Goal: Task Accomplishment & Management: Manage account settings

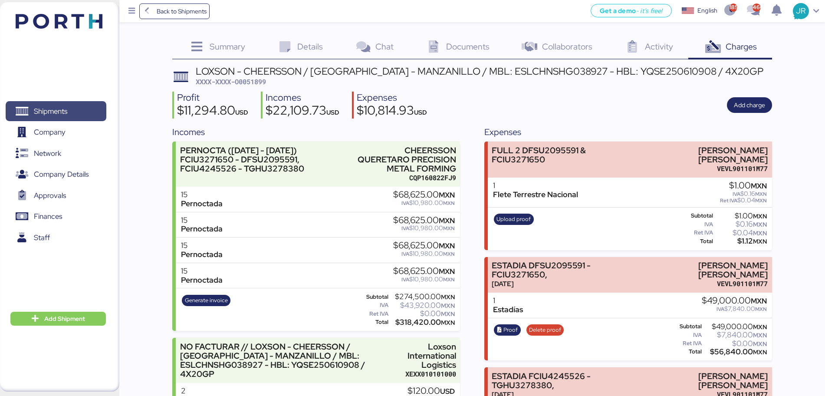
click at [56, 111] on span "Shipments" at bounding box center [50, 111] width 33 height 13
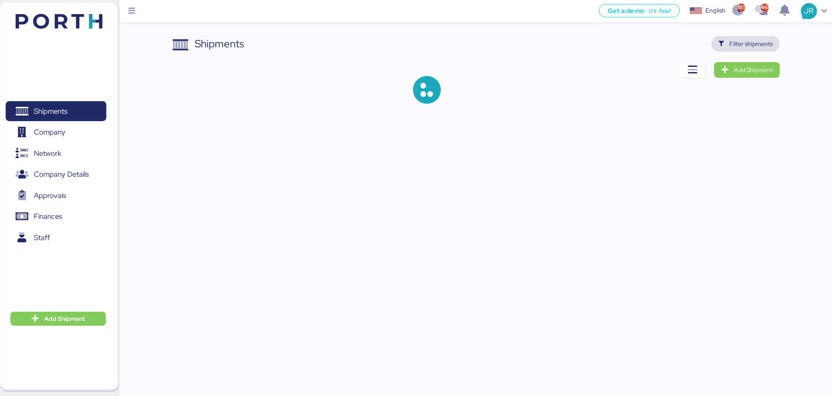
click at [742, 45] on span "Filter shipments" at bounding box center [750, 44] width 43 height 10
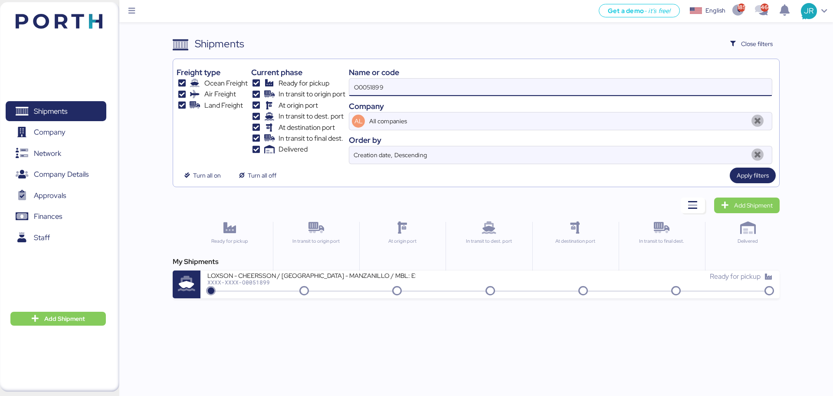
drag, startPoint x: 406, startPoint y: 84, endPoint x: 238, endPoint y: 99, distance: 168.6
click at [240, 99] on div "Freight type Ocean Freight Air Freight Land Freight Current phase Ready for pic…" at bounding box center [476, 113] width 599 height 102
paste input "49526"
type input "O0049526"
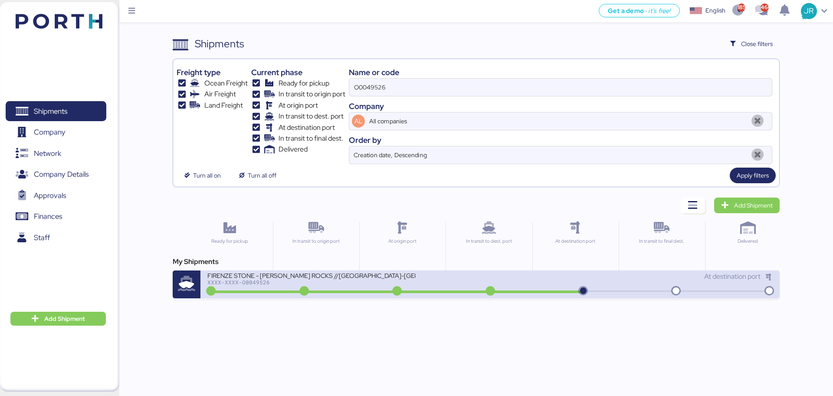
click at [243, 292] on div at bounding box center [396, 291] width 375 height 3
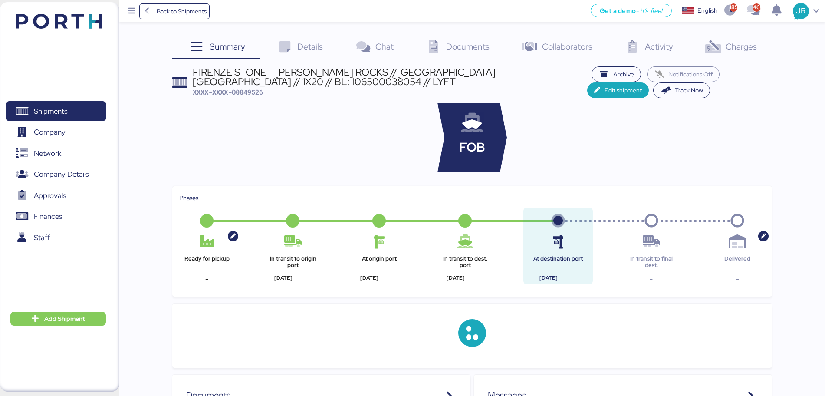
click at [746, 45] on span "Charges" at bounding box center [741, 46] width 31 height 11
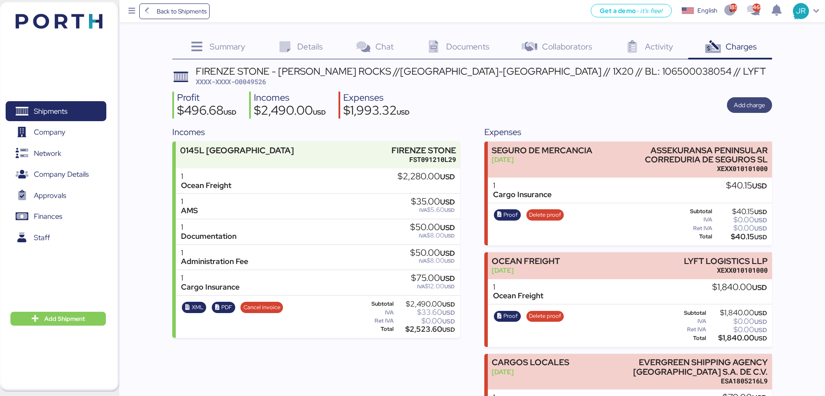
click at [739, 101] on span "Add charge" at bounding box center [749, 105] width 31 height 10
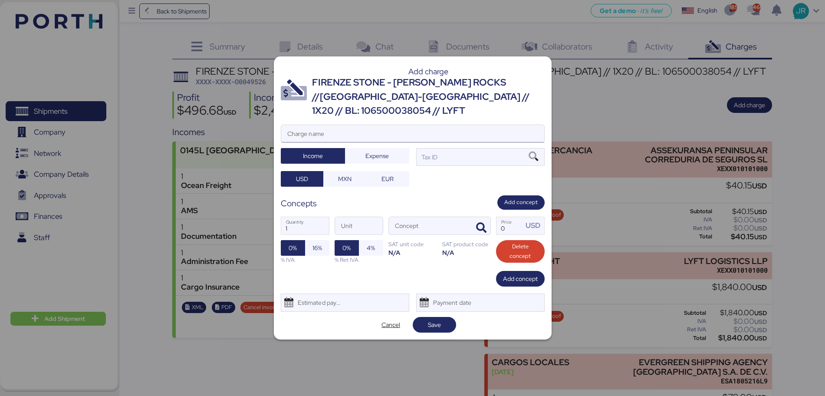
click at [312, 129] on input "Charge name" at bounding box center [412, 133] width 263 height 17
type input "DEMORAS"
click at [381, 158] on div "DEMORAS Charge name Income Expense Tax ID USD MXN EUR" at bounding box center [413, 156] width 264 height 62
click at [382, 151] on span "Expense" at bounding box center [376, 156] width 23 height 10
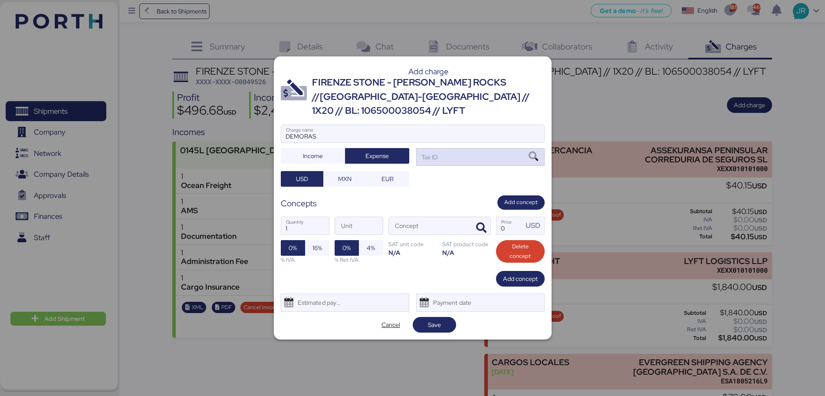
click at [534, 152] on icon at bounding box center [533, 157] width 15 height 10
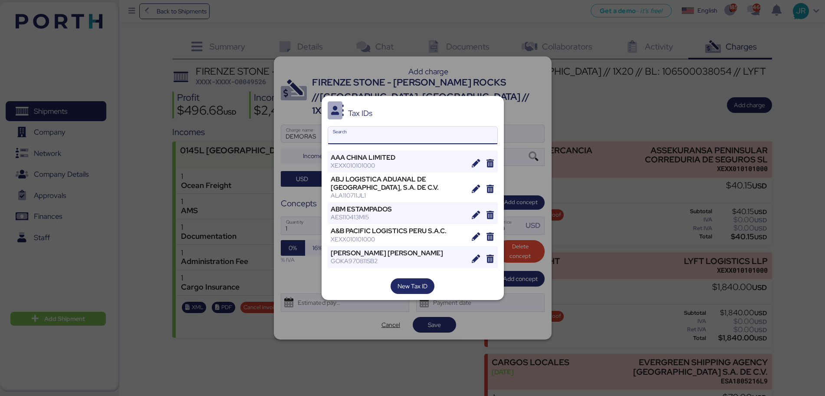
click at [364, 131] on input "Search" at bounding box center [412, 135] width 169 height 17
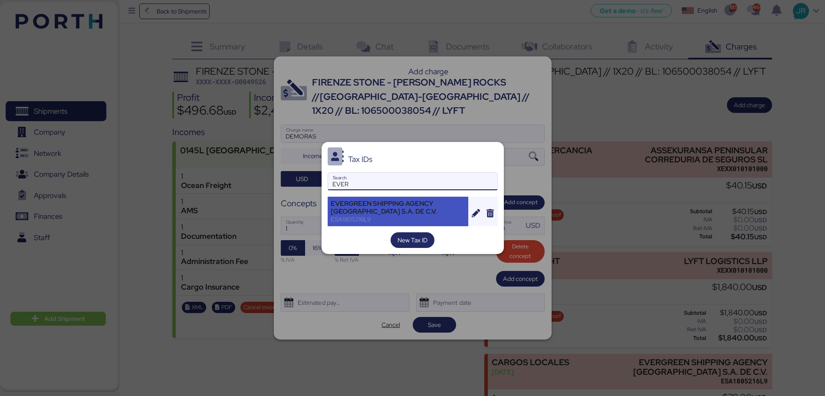
type input "EVER"
click at [350, 207] on div "EVERGREEN SHIPPING AGENCY [GEOGRAPHIC_DATA] S.A. DE C.V." at bounding box center [398, 208] width 135 height 16
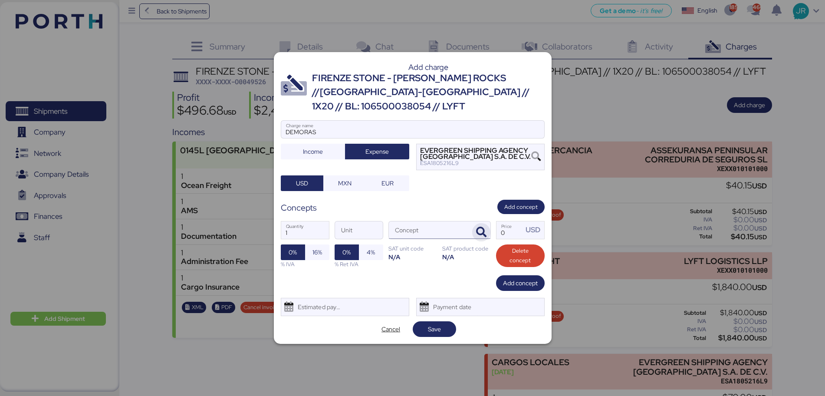
click at [482, 230] on icon "button" at bounding box center [481, 232] width 10 height 10
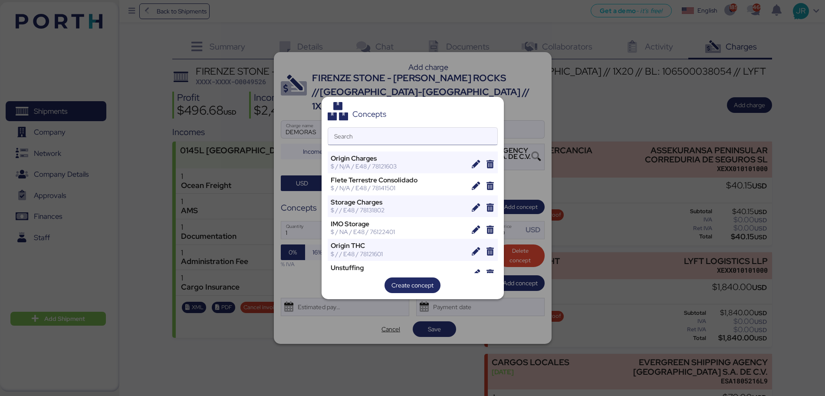
click at [348, 138] on input "Search" at bounding box center [412, 136] width 169 height 17
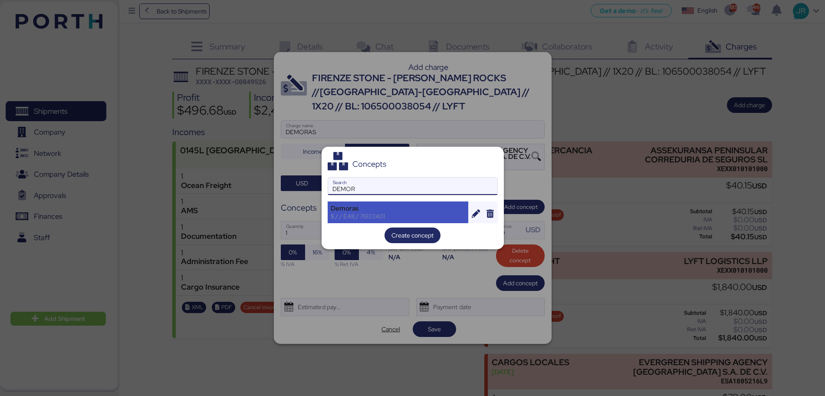
type input "DEMOR"
click at [360, 214] on div "$ / / E48 / 76122401" at bounding box center [398, 216] width 135 height 8
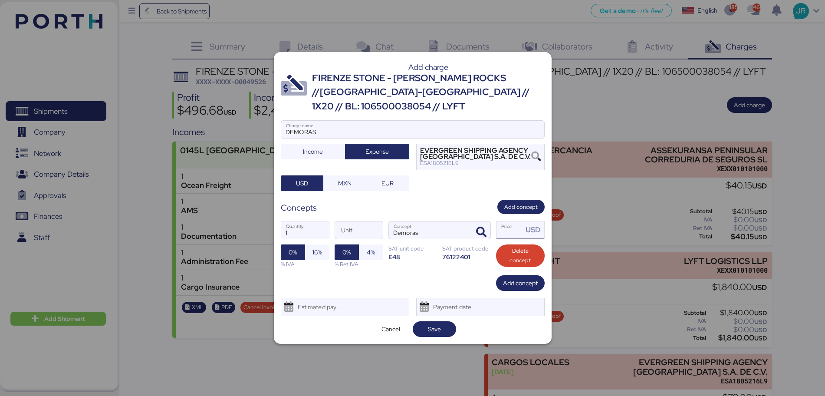
click at [516, 221] on input "Price USD" at bounding box center [509, 229] width 27 height 17
type input "110"
click at [312, 247] on span "16%" at bounding box center [317, 252] width 10 height 10
click at [322, 302] on div "Estimated payment date" at bounding box center [318, 306] width 52 height 17
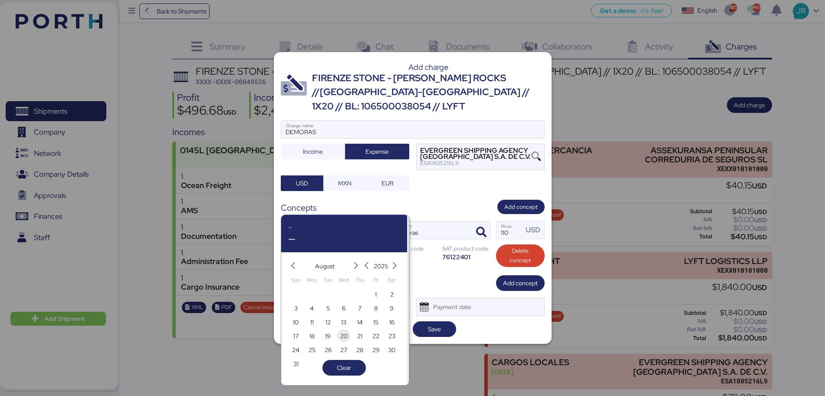
click at [342, 335] on span "20" at bounding box center [343, 336] width 7 height 10
type input "[DATE]"
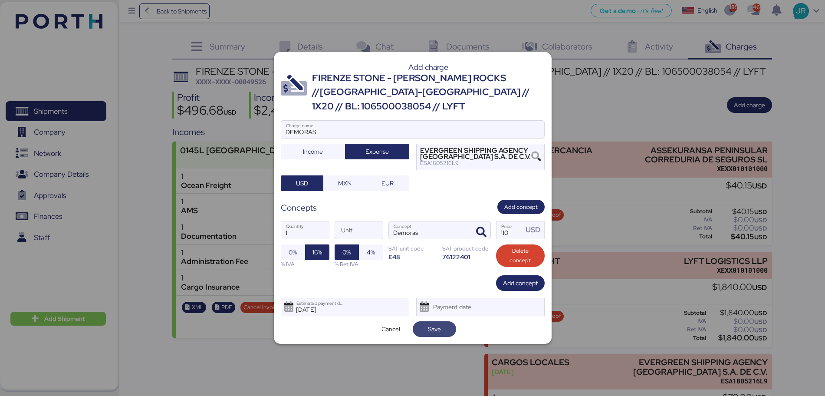
click at [430, 323] on span "Save" at bounding box center [435, 329] width 30 height 12
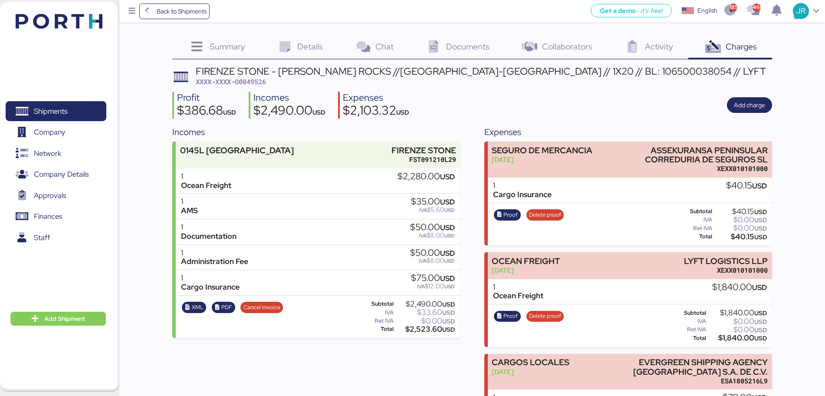
click at [247, 75] on div "FIRENZE STONE - [PERSON_NAME] ROCKS //[GEOGRAPHIC_DATA]-[GEOGRAPHIC_DATA] // 1X…" at bounding box center [481, 71] width 570 height 10
click at [249, 81] on span "XXXX-XXXX-O0049526" at bounding box center [231, 81] width 70 height 9
copy span "O0049526"
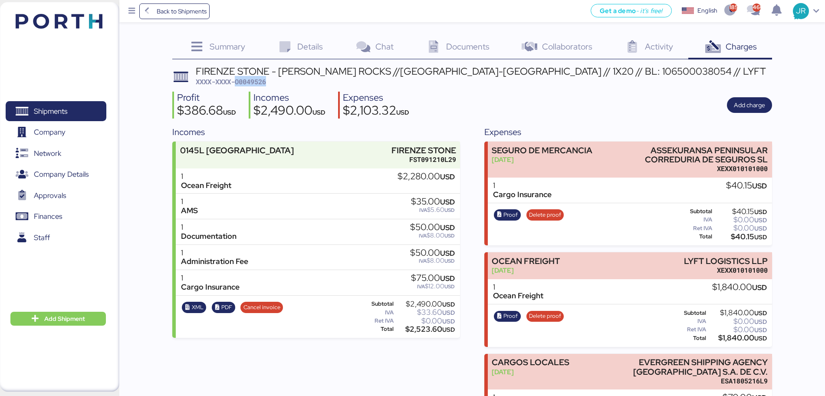
copy span "O0049526"
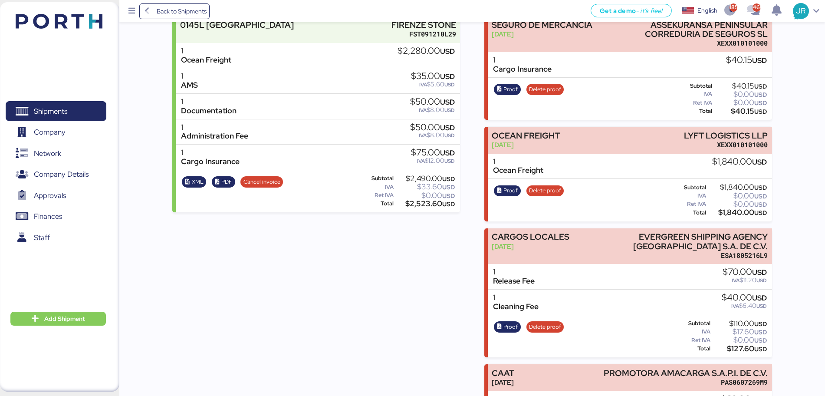
scroll to position [306, 0]
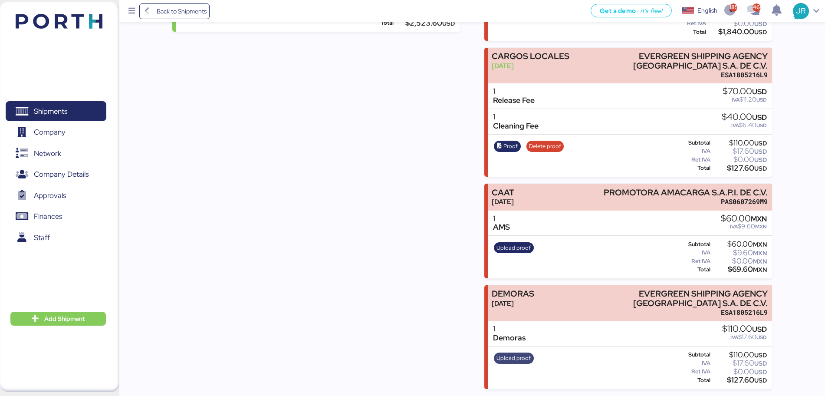
click at [516, 360] on span "Upload proof" at bounding box center [513, 358] width 34 height 10
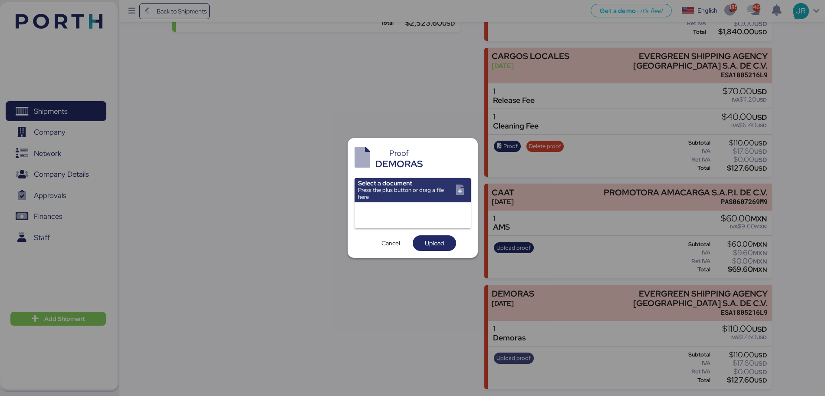
scroll to position [0, 0]
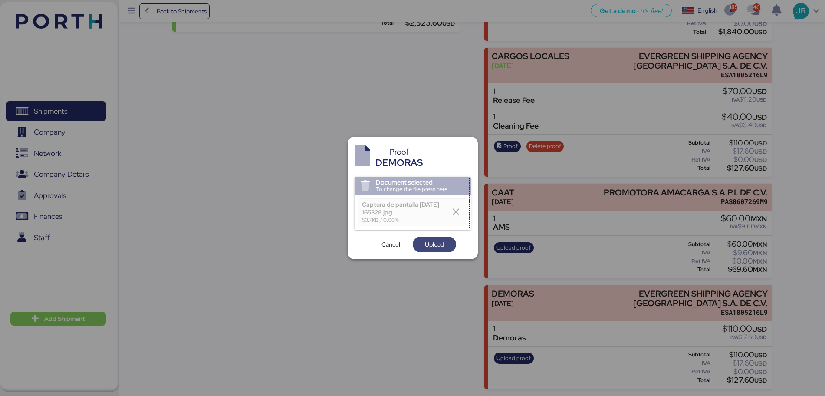
click at [436, 245] on span "Upload" at bounding box center [434, 244] width 19 height 10
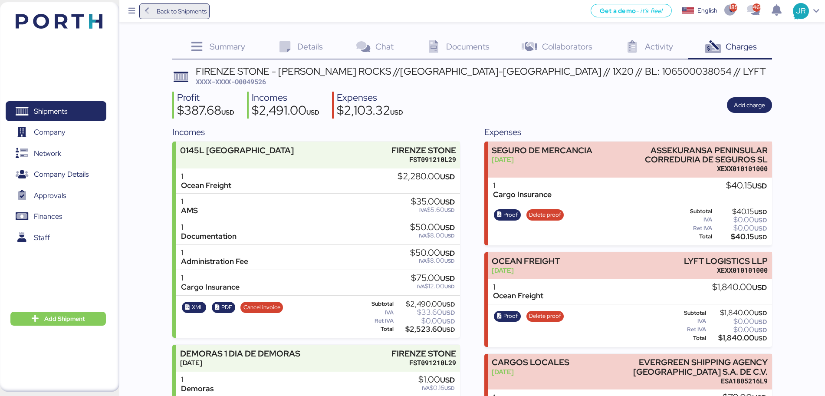
click at [151, 12] on icon at bounding box center [147, 11] width 10 height 8
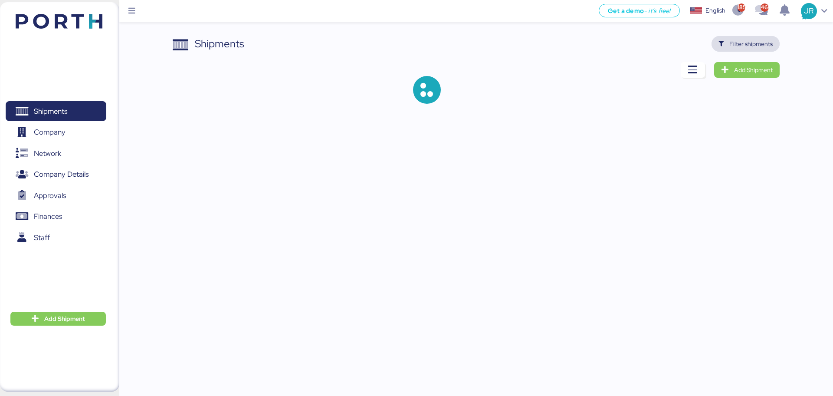
click at [738, 42] on span "Filter shipments" at bounding box center [750, 44] width 43 height 10
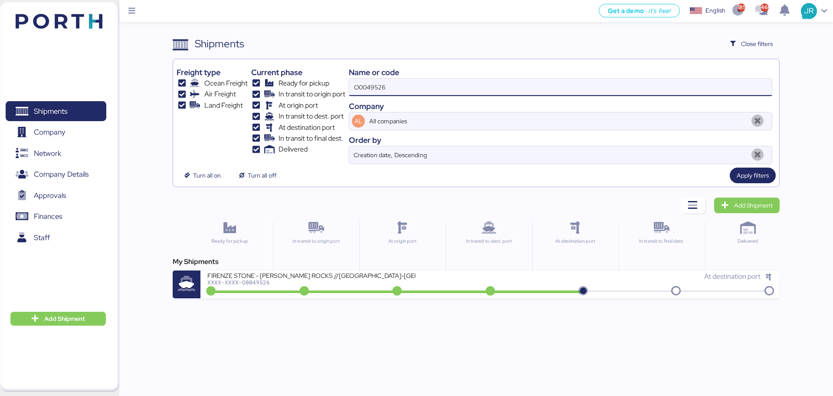
drag, startPoint x: 390, startPoint y: 88, endPoint x: 275, endPoint y: 88, distance: 114.6
click at [280, 88] on div "Freight type Ocean Freight Air Freight Land Freight Current phase Ready for pic…" at bounding box center [476, 113] width 599 height 102
paste input "51913"
type input "O0051913"
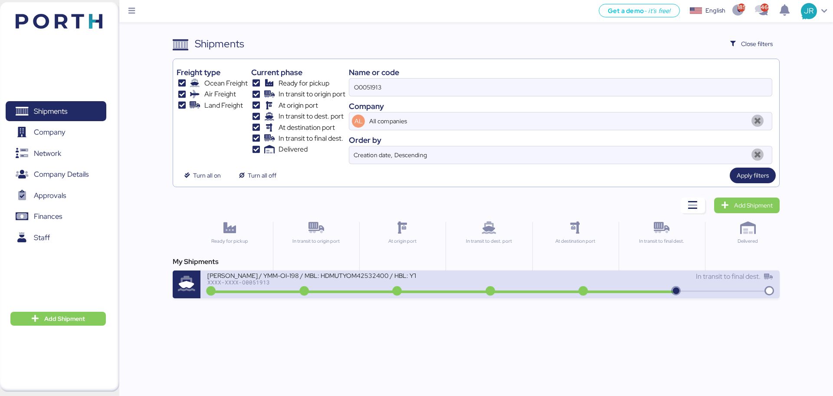
click at [234, 280] on div "XXXX-XXXX-O0051913" at bounding box center [311, 282] width 208 height 6
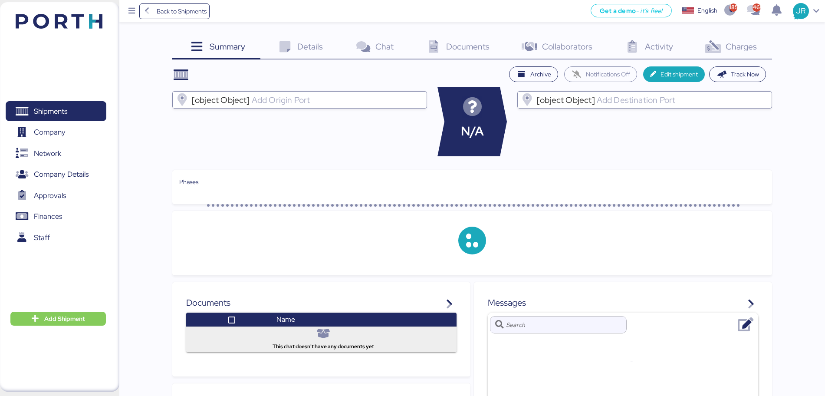
click at [724, 49] on div "Charges 0" at bounding box center [730, 47] width 84 height 23
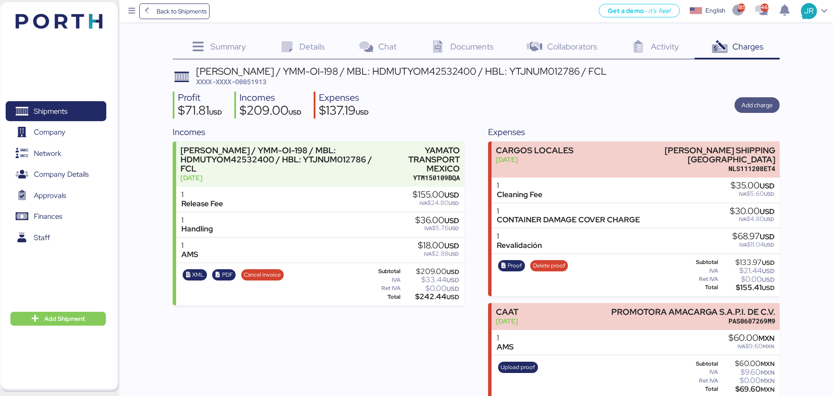
click at [749, 103] on span "Add charge" at bounding box center [757, 105] width 31 height 10
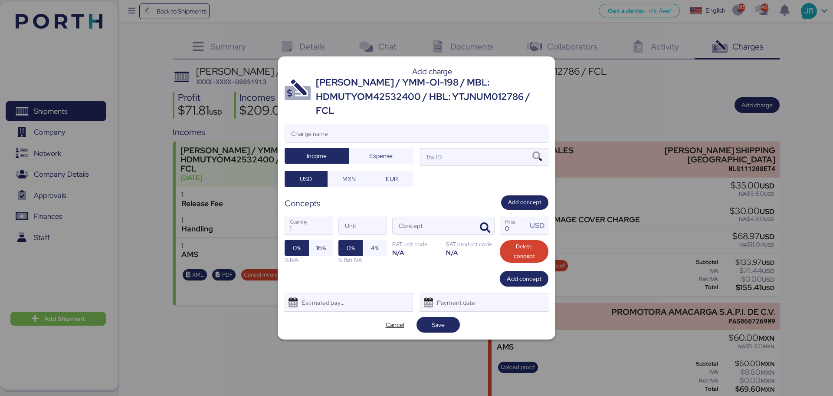
click at [347, 115] on div "Add charge [PERSON_NAME] / YMM-OI-198 / MBL: HDMUTYOM42532400 / HBL: YTJNUM0127…" at bounding box center [417, 197] width 278 height 283
click at [327, 127] on input "Charge name" at bounding box center [416, 133] width 263 height 17
type input "DEMORAS"
click at [384, 151] on span "Expense" at bounding box center [380, 156] width 23 height 10
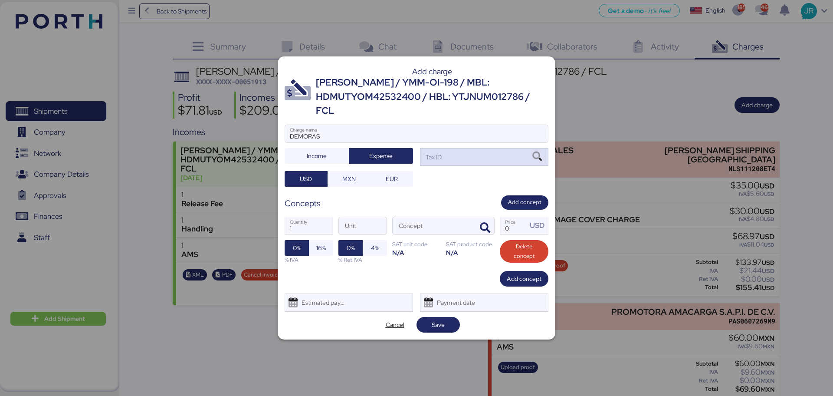
click at [538, 152] on icon at bounding box center [537, 157] width 15 height 10
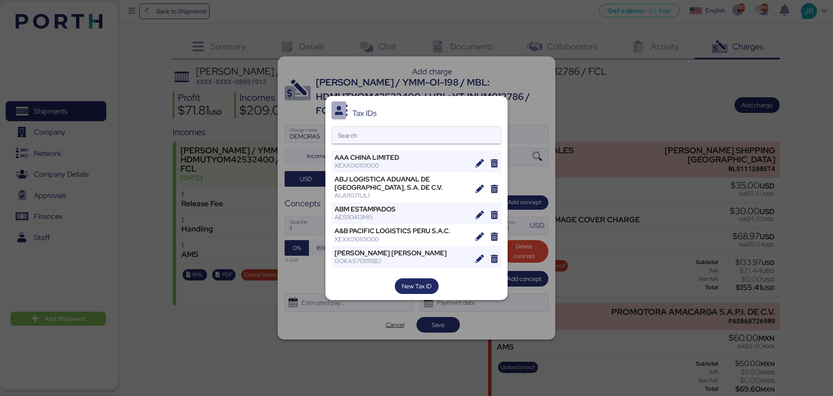
click at [359, 138] on input "Search" at bounding box center [416, 135] width 169 height 17
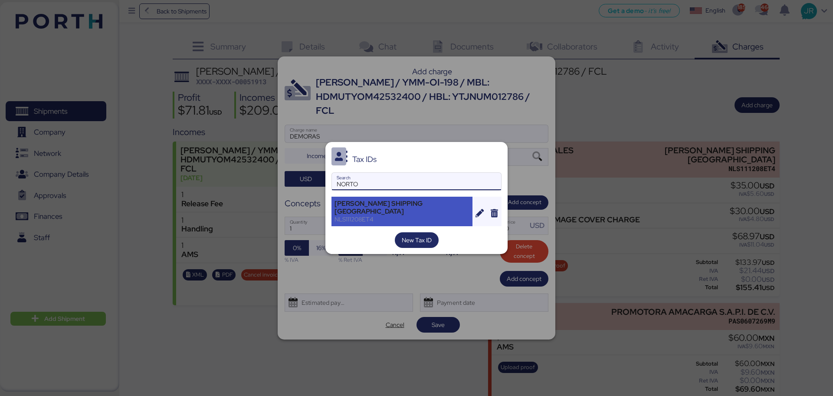
type input "NORTO"
click at [388, 202] on div "[PERSON_NAME] SHIPPING [GEOGRAPHIC_DATA]" at bounding box center [402, 208] width 135 height 16
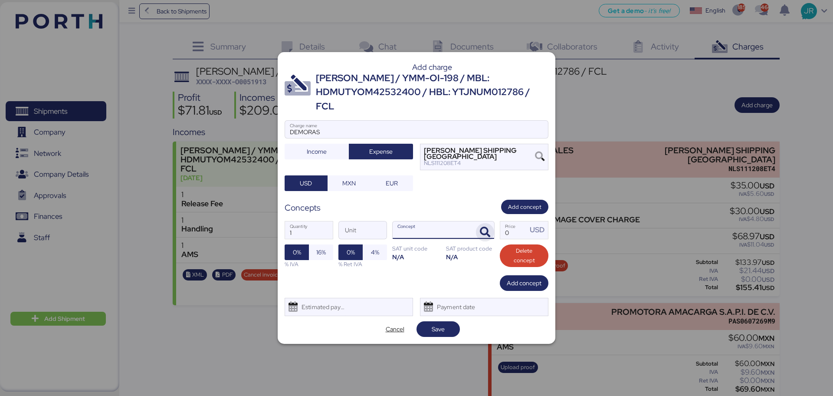
click at [483, 227] on icon "button" at bounding box center [485, 232] width 10 height 10
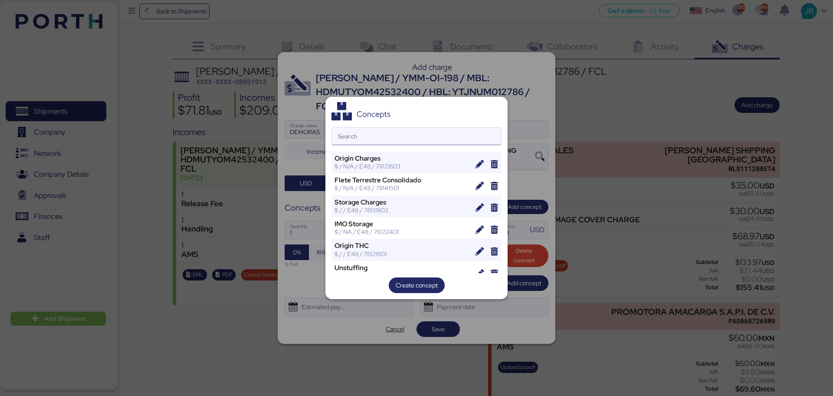
click at [384, 135] on input "Search" at bounding box center [416, 136] width 169 height 17
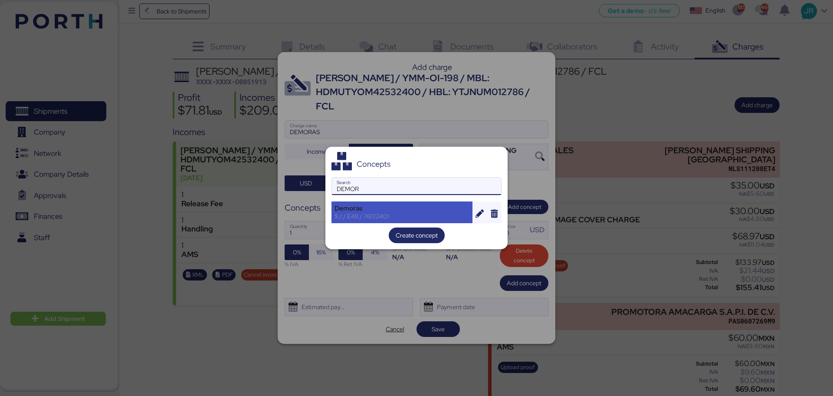
type input "DEMOR"
click at [355, 211] on div "Demoras" at bounding box center [402, 208] width 135 height 8
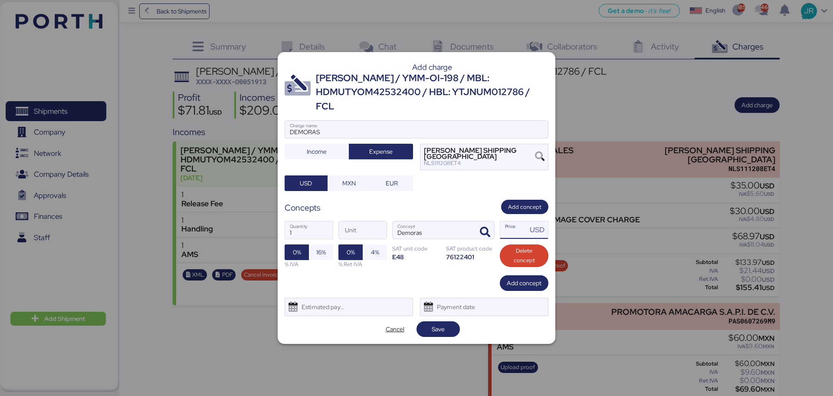
click at [509, 227] on input "Price USD" at bounding box center [513, 229] width 27 height 17
type input "1500"
click at [327, 298] on div "Estimated payment date" at bounding box center [322, 306] width 52 height 17
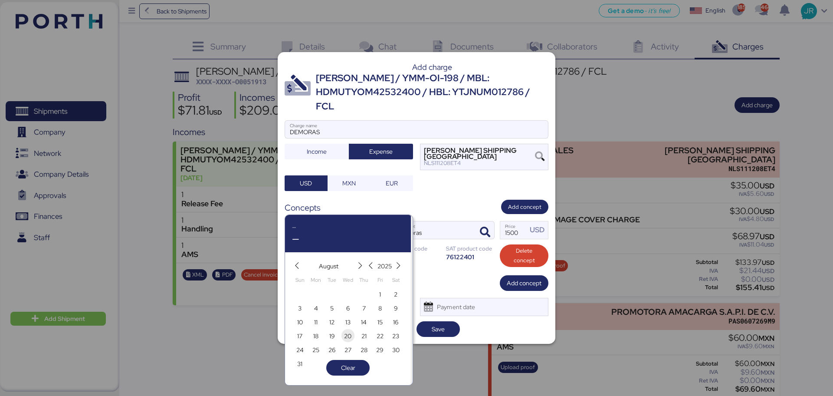
click at [348, 334] on span "20" at bounding box center [347, 336] width 7 height 10
type input "[DATE]"
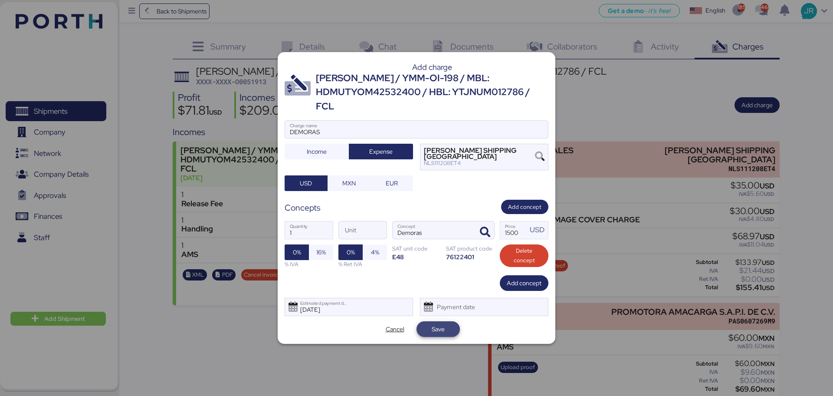
click at [448, 323] on span "Save" at bounding box center [439, 329] width 30 height 12
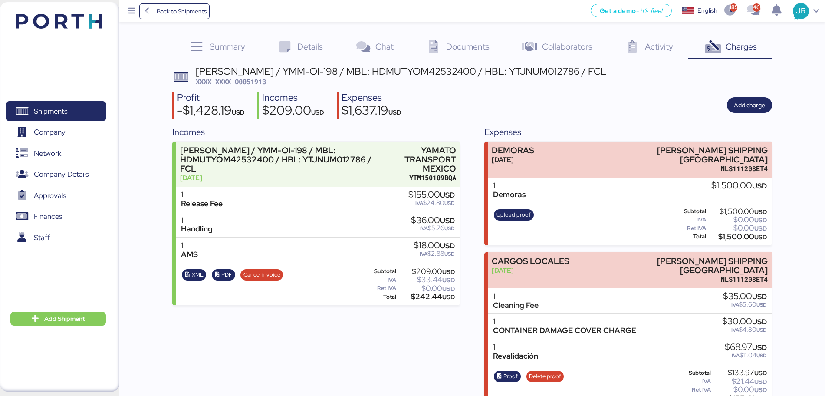
click at [267, 86] on div "[PERSON_NAME] / YMM-OI-198 / MBL: HDMUTYOM42532400 / HBL: YTJNUM012786 / FCL XX…" at bounding box center [401, 76] width 411 height 20
click at [264, 83] on span "XXXX-XXXX-O0051913" at bounding box center [231, 81] width 70 height 9
drag, startPoint x: 264, startPoint y: 83, endPoint x: 520, endPoint y: 81, distance: 256.0
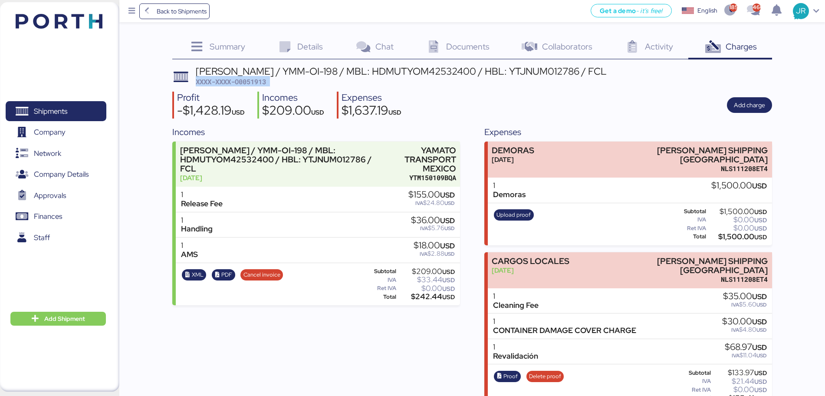
click at [521, 81] on div "[PERSON_NAME] / YMM-OI-198 / MBL: HDMUTYOM42532400 / HBL: YTJNUM012786 / FCL XX…" at bounding box center [401, 76] width 411 height 20
click at [264, 77] on span "XXXX-XXXX-O0051913" at bounding box center [231, 81] width 70 height 9
click at [253, 81] on span "XXXX-XXXX-O0051913" at bounding box center [231, 81] width 70 height 9
copy span "O0051913"
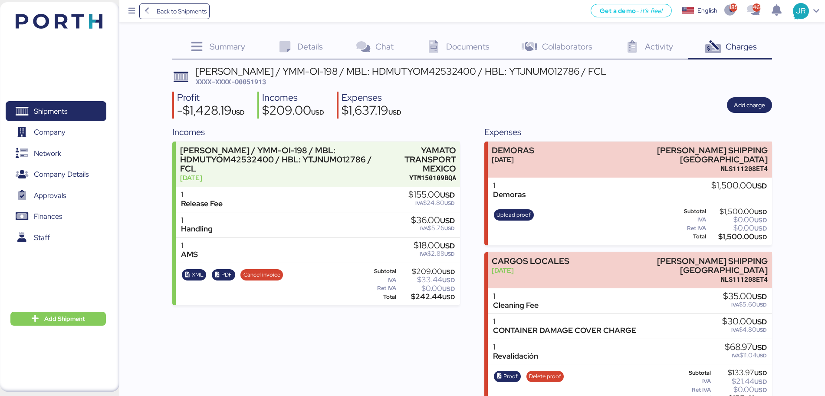
click at [500, 92] on div "Profit -$1,428.19 USD Incomes $209.00 USD Expenses $1,637.19 USD Add charge" at bounding box center [472, 105] width 600 height 27
click at [76, 113] on span "Shipments" at bounding box center [55, 111] width 93 height 13
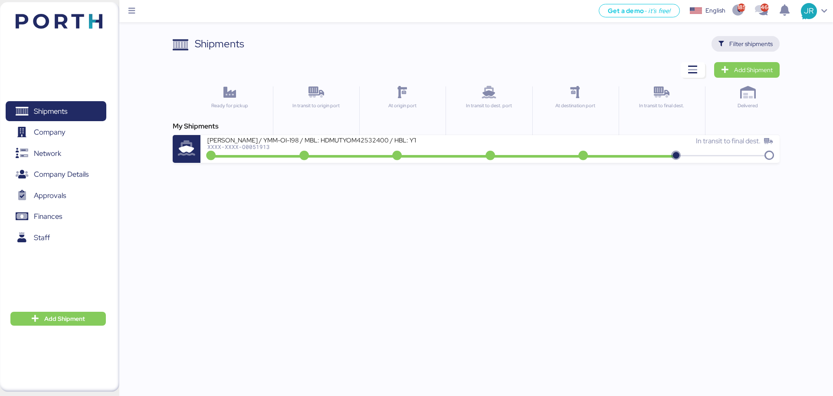
click at [740, 39] on span "Filter shipments" at bounding box center [750, 44] width 43 height 10
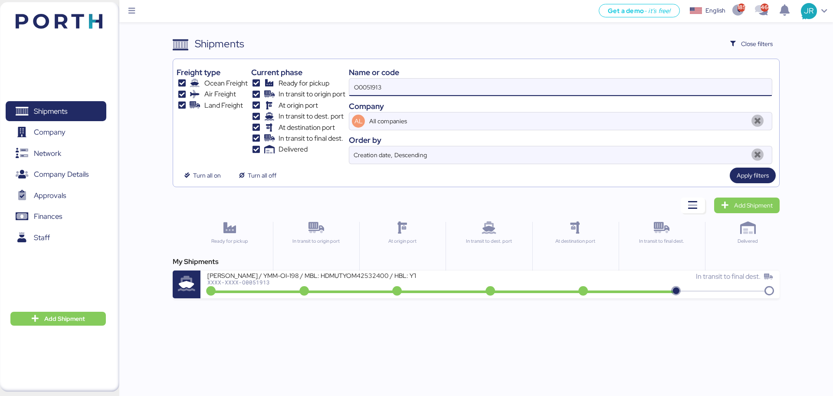
drag, startPoint x: 408, startPoint y: 90, endPoint x: 269, endPoint y: 89, distance: 138.9
click at [272, 90] on div "Freight type Ocean Freight Air Freight Land Freight Current phase Ready for pic…" at bounding box center [476, 113] width 599 height 102
paste input "2005"
type input "O0052005"
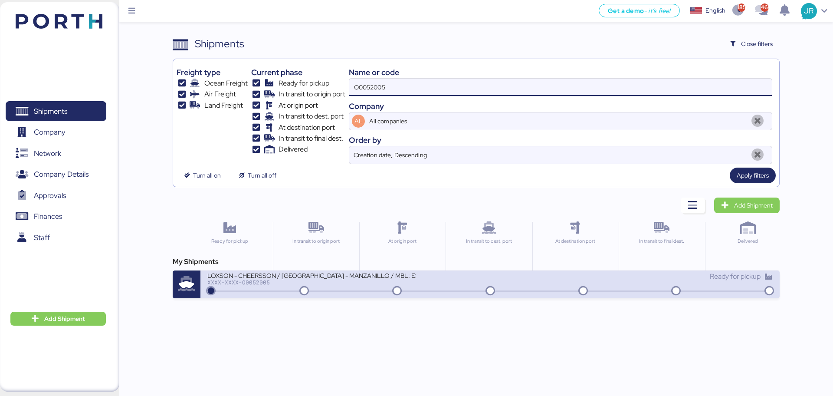
click at [279, 277] on div "LOXSON - CHEERSSON / [GEOGRAPHIC_DATA] - MANZANILLO / MBL: ESLCHNSHG042282 - HB…" at bounding box center [311, 274] width 208 height 7
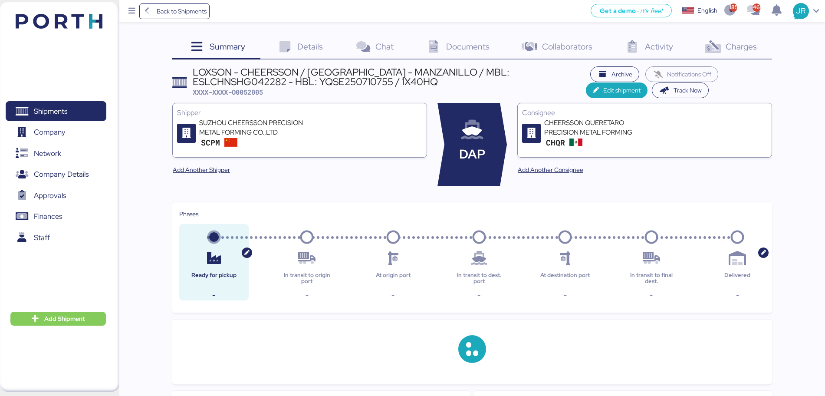
click at [717, 46] on icon at bounding box center [712, 47] width 19 height 13
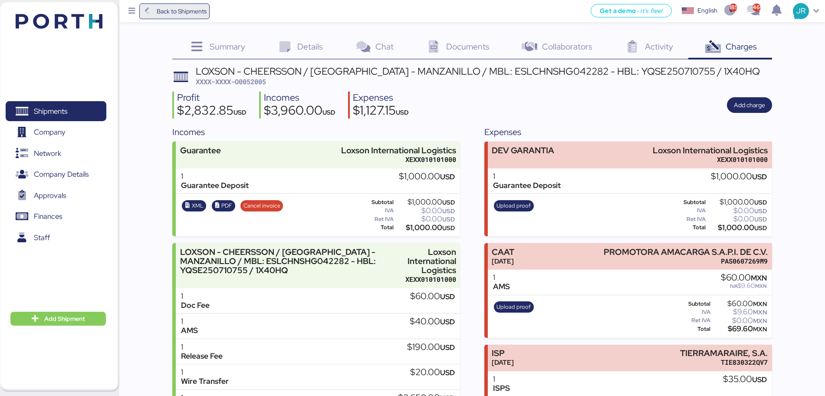
click at [160, 7] on span "Back to Shipments" at bounding box center [182, 11] width 50 height 10
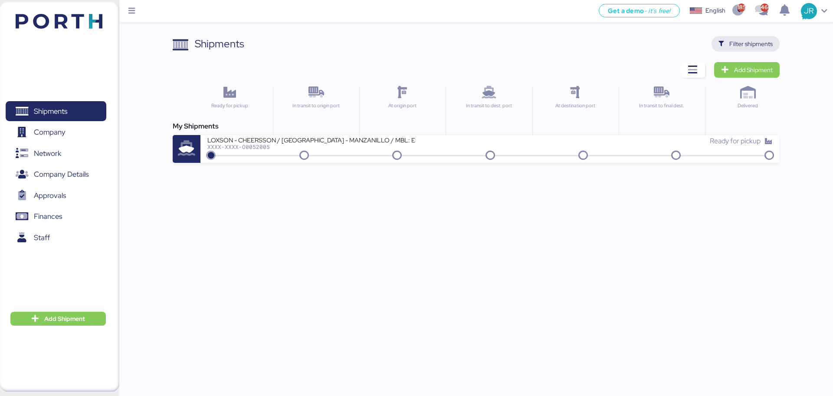
click at [745, 44] on span "Filter shipments" at bounding box center [750, 44] width 43 height 10
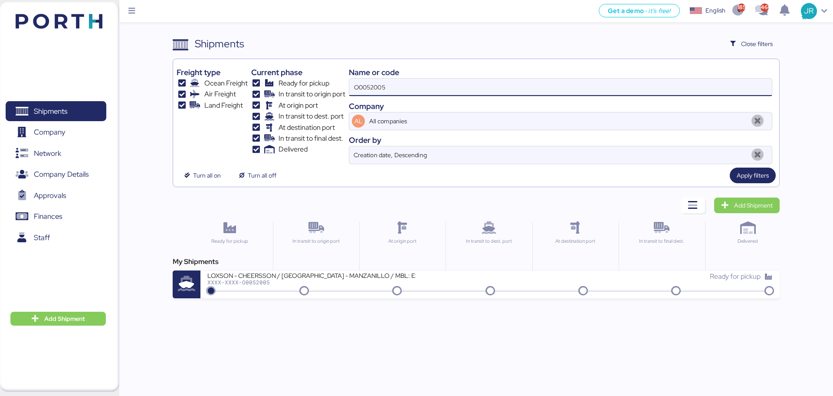
drag, startPoint x: 417, startPoint y: 89, endPoint x: 226, endPoint y: 89, distance: 190.9
click at [226, 89] on div "Freight type Ocean Freight Air Freight Land Freight Current phase Ready for pic…" at bounding box center [476, 113] width 599 height 102
paste input "40"
type input "O0052040"
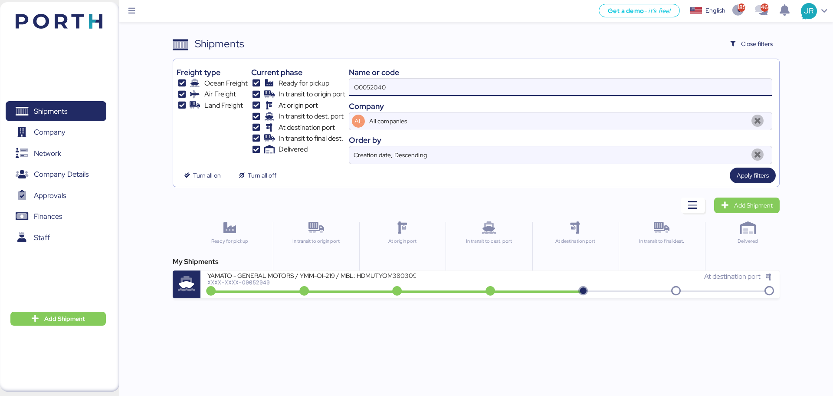
click at [230, 281] on div "XXXX-XXXX-O0052040" at bounding box center [311, 282] width 208 height 6
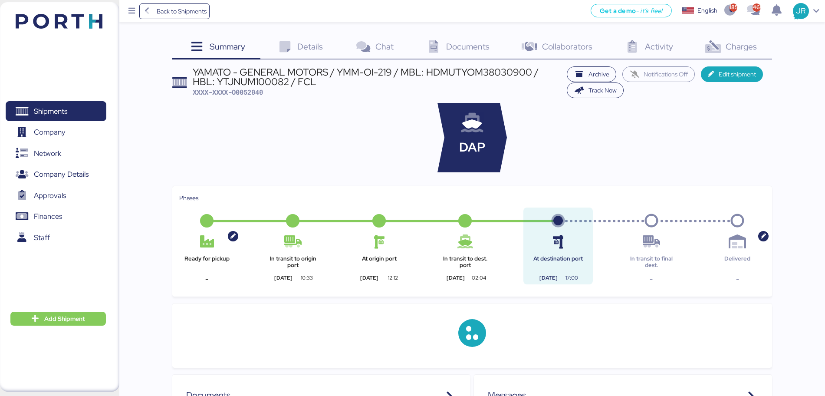
click at [729, 48] on span "Charges" at bounding box center [741, 46] width 31 height 11
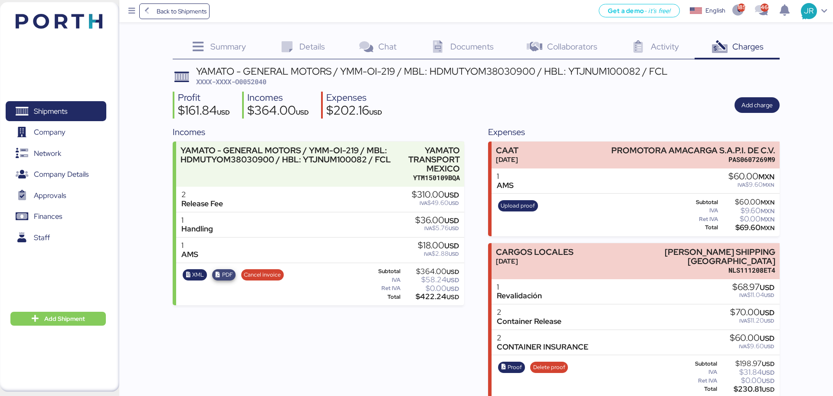
click at [221, 270] on span "PDF" at bounding box center [224, 275] width 18 height 10
click at [196, 273] on span "XML" at bounding box center [198, 275] width 12 height 10
click at [76, 118] on span "Shipments" at bounding box center [55, 111] width 93 height 13
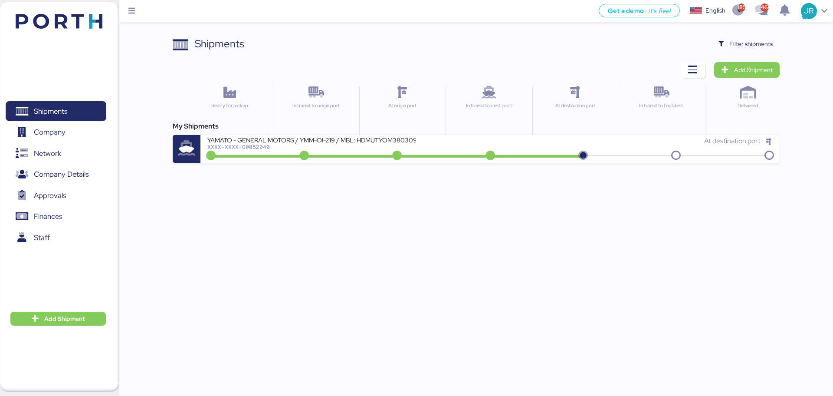
click at [749, 48] on span "Filter shipments" at bounding box center [750, 44] width 43 height 10
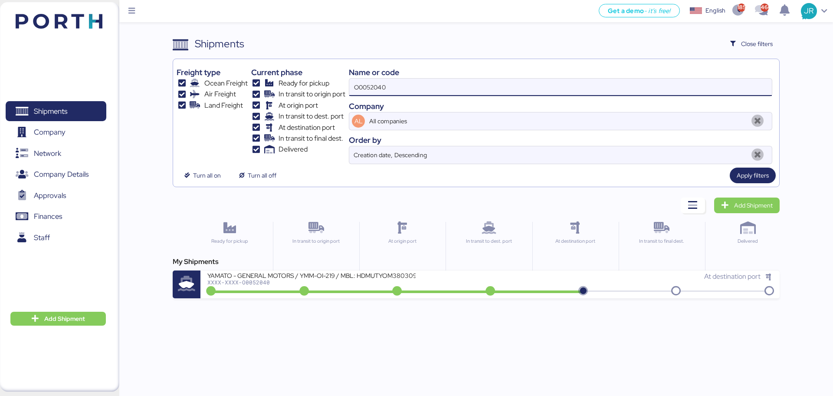
drag, startPoint x: 372, startPoint y: 82, endPoint x: 211, endPoint y: 82, distance: 161.0
click at [214, 82] on div "Freight type Ocean Freight Air Freight Land Freight Current phase Ready for pic…" at bounding box center [476, 113] width 599 height 102
drag, startPoint x: 394, startPoint y: 86, endPoint x: 287, endPoint y: 89, distance: 106.4
click at [288, 89] on div "Freight type Ocean Freight Air Freight Land Freight Current phase Ready for pic…" at bounding box center [476, 113] width 599 height 102
paste input "05"
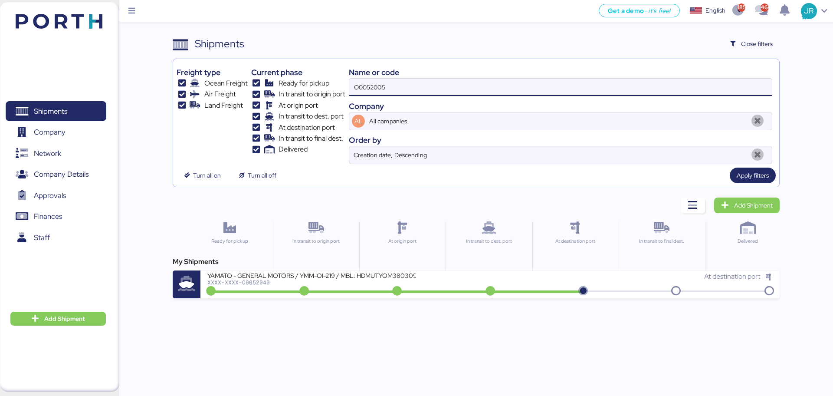
type input "O0052005"
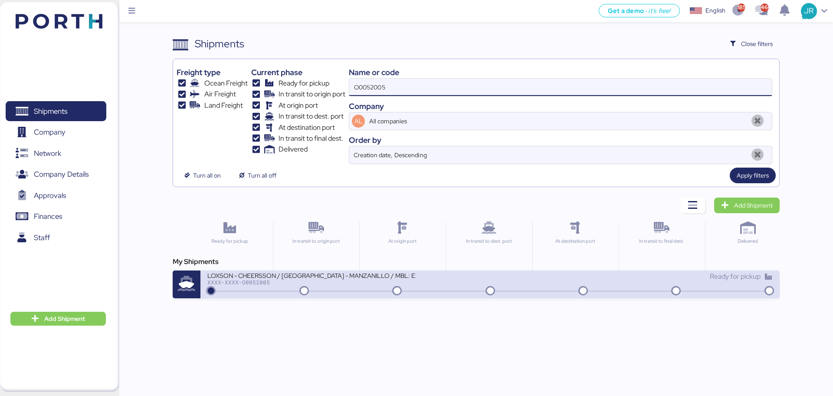
click at [269, 270] on div "LOXSON - CHEERSSON / [GEOGRAPHIC_DATA] - MANZANILLO / MBL: ESLCHNSHG042282 - HB…" at bounding box center [489, 284] width 579 height 28
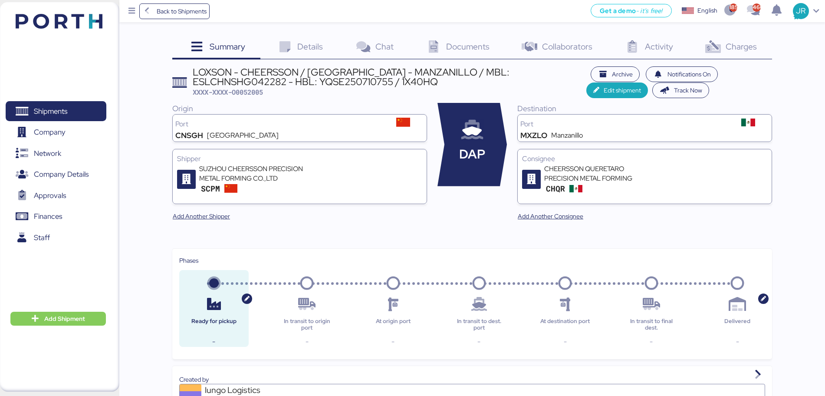
click at [716, 52] on icon at bounding box center [712, 47] width 19 height 13
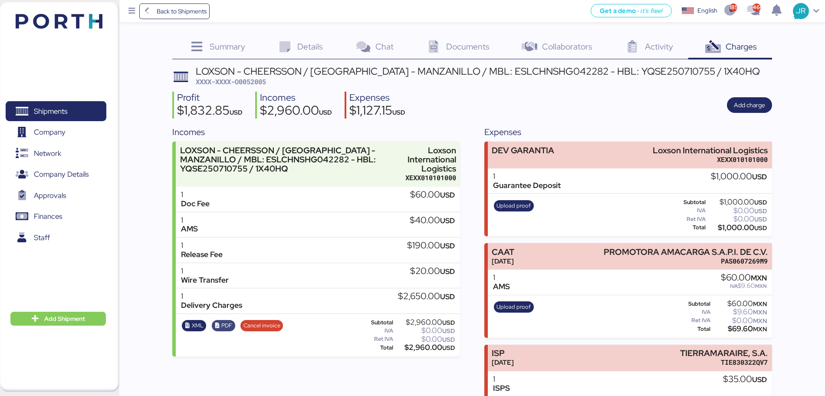
click at [220, 323] on icon "button" at bounding box center [217, 326] width 6 height 6
